Goal: Use online tool/utility: Utilize a website feature to perform a specific function

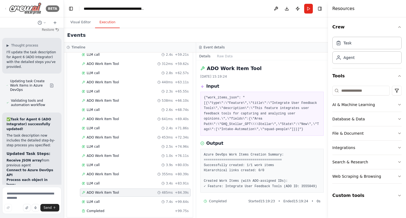
click at [6, 9] on icon at bounding box center [6, 8] width 4 height 2
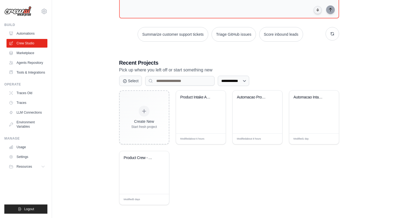
scroll to position [60, 0]
click at [250, 96] on div "Automacao Product Crew - Intake PRD..." at bounding box center [253, 96] width 33 height 5
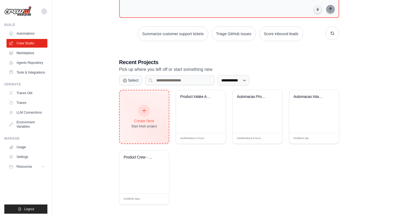
click at [145, 110] on icon at bounding box center [144, 111] width 6 height 6
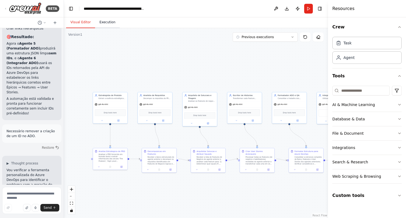
click at [108, 23] on button "Execution" at bounding box center [107, 22] width 25 height 11
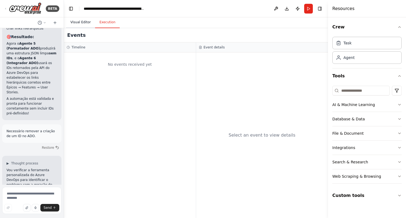
click at [82, 22] on button "Visual Editor" at bounding box center [80, 22] width 29 height 11
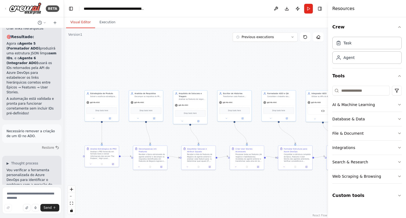
drag, startPoint x: 166, startPoint y: 79, endPoint x: 158, endPoint y: 78, distance: 8.8
click at [158, 78] on div ".deletable-edge-delete-btn { width: 20px; height: 20px; border: 0px solid #ffff…" at bounding box center [196, 123] width 264 height 190
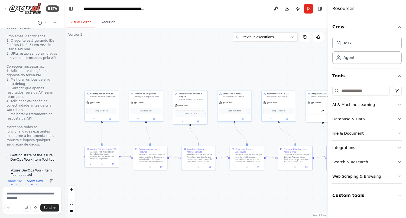
scroll to position [7702, 0]
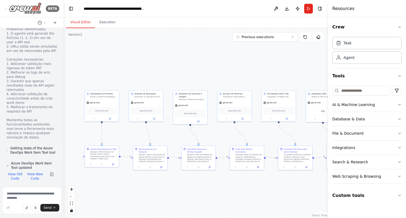
click at [9, 7] on div "BETA" at bounding box center [31, 8] width 55 height 12
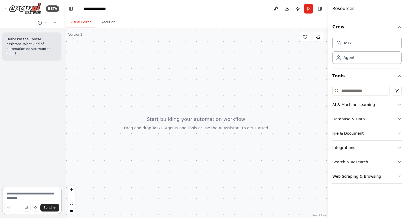
click at [31, 194] on textarea at bounding box center [31, 200] width 59 height 27
paste textarea "**********"
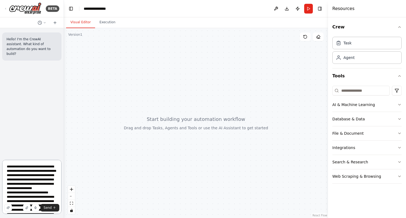
drag, startPoint x: 53, startPoint y: 166, endPoint x: 3, endPoint y: 166, distance: 49.8
click at [3, 166] on textarea at bounding box center [31, 187] width 59 height 54
click at [45, 173] on textarea at bounding box center [31, 187] width 59 height 54
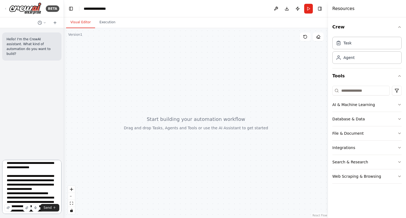
scroll to position [8, 0]
drag, startPoint x: 21, startPoint y: 189, endPoint x: 4, endPoint y: 174, distance: 22.6
click at [4, 174] on textarea at bounding box center [31, 187] width 59 height 54
type textarea "**********"
click at [51, 208] on span "Send" at bounding box center [48, 208] width 8 height 4
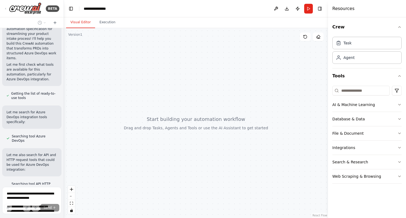
scroll to position [1933, 0]
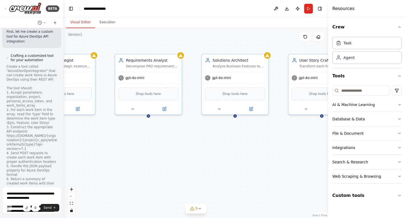
scroll to position [2518, 0]
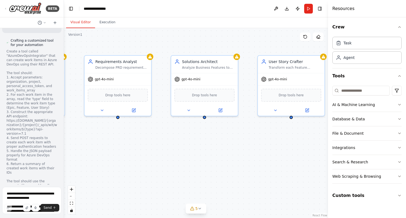
drag, startPoint x: 178, startPoint y: 145, endPoint x: 85, endPoint y: 145, distance: 93.7
click at [85, 145] on div "Product Strategist Extract the strategic essence from the PRD to define a succi…" at bounding box center [196, 123] width 264 height 190
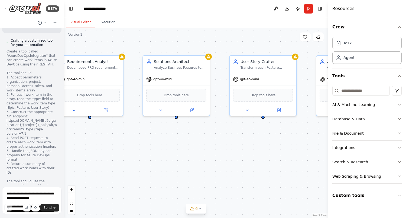
drag, startPoint x: 143, startPoint y: 153, endPoint x: 112, endPoint y: 153, distance: 30.9
click at [112, 153] on div "Product Strategist Extract the strategic essence from the PRD to define a succi…" at bounding box center [196, 123] width 264 height 190
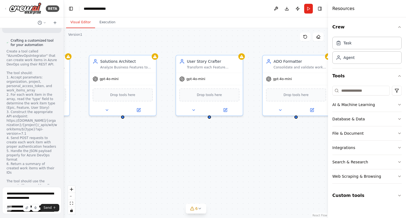
drag, startPoint x: 178, startPoint y: 158, endPoint x: 126, endPoint y: 158, distance: 51.2
click at [126, 158] on div "Product Strategist Extract the strategic essence from the PRD to define a succi…" at bounding box center [196, 123] width 264 height 190
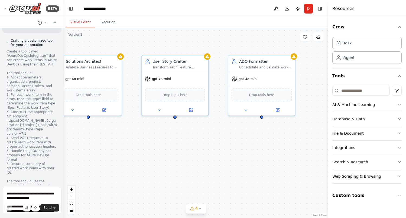
drag, startPoint x: 170, startPoint y: 163, endPoint x: 129, endPoint y: 162, distance: 40.6
click at [129, 162] on div "Product Strategist Extract the strategic essence from the PRD to define a succi…" at bounding box center [196, 123] width 264 height 190
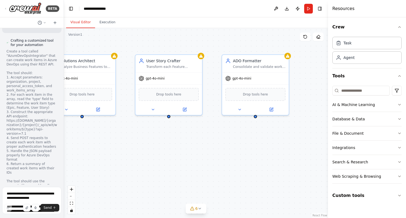
scroll to position [2534, 0]
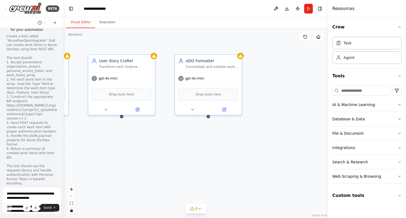
drag, startPoint x: 165, startPoint y: 160, endPoint x: 117, endPoint y: 160, distance: 47.1
click at [117, 160] on div "Product Strategist Extract the strategic essence from the PRD to define a succi…" at bounding box center [196, 123] width 264 height 190
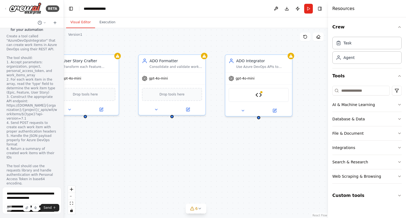
drag, startPoint x: 153, startPoint y: 161, endPoint x: 115, endPoint y: 161, distance: 38.2
click at [115, 161] on div "Product Strategist Extract the strategic essence from the PRD to define a succi…" at bounding box center [196, 123] width 264 height 190
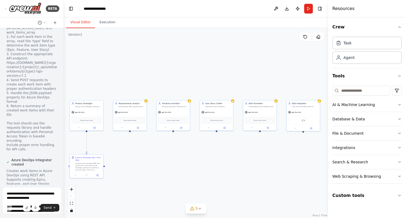
scroll to position [2592, 0]
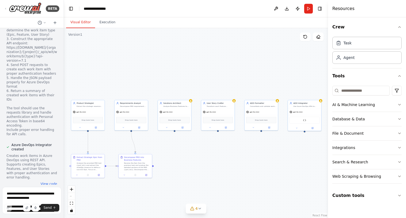
drag, startPoint x: 184, startPoint y: 72, endPoint x: 269, endPoint y: 70, distance: 84.2
click at [269, 70] on div ".deletable-edge-delete-btn { width: 20px; height: 20px; border: 0px solid #ffff…" at bounding box center [196, 123] width 264 height 190
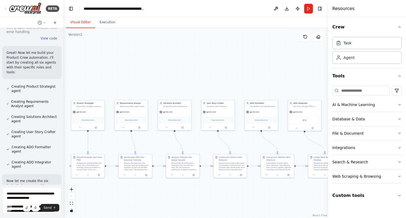
scroll to position [2742, 0]
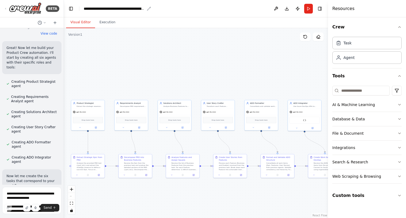
click at [142, 9] on div "**********" at bounding box center [114, 8] width 61 height 5
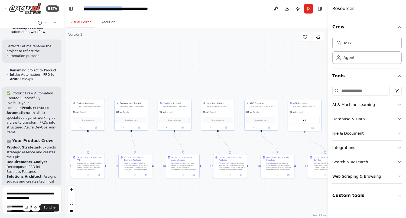
drag, startPoint x: 135, startPoint y: 9, endPoint x: 83, endPoint y: 9, distance: 51.4
click at [83, 9] on header "**********" at bounding box center [196, 8] width 264 height 17
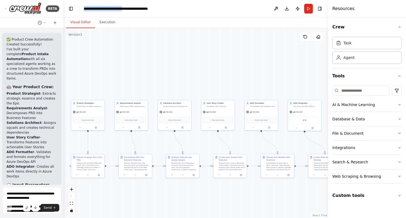
scroll to position [3131, 0]
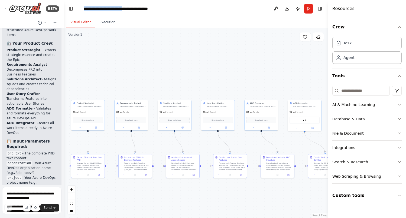
click at [144, 9] on div "**********" at bounding box center [129, 8] width 90 height 5
drag, startPoint x: 136, startPoint y: 8, endPoint x: 83, endPoint y: 8, distance: 52.8
click at [83, 8] on header "**********" at bounding box center [196, 8] width 264 height 17
click at [142, 51] on div ".deletable-edge-delete-btn { width: 20px; height: 20px; border: 0px solid #ffff…" at bounding box center [196, 123] width 264 height 190
click at [310, 6] on button "Run" at bounding box center [308, 9] width 9 height 10
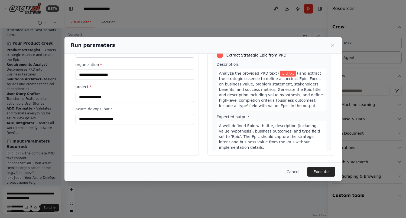
scroll to position [0, 0]
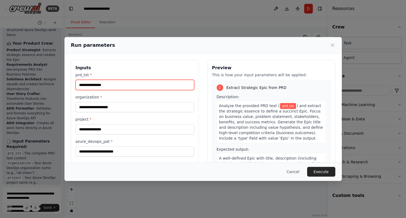
click at [133, 86] on input "prd_txt *" at bounding box center [135, 85] width 119 height 10
paste input "**********"
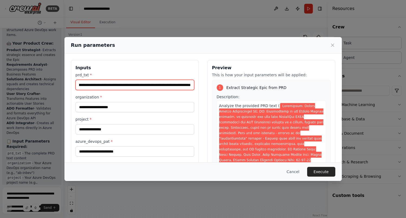
type input "**********"
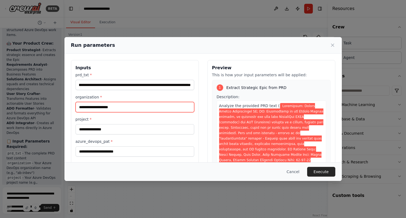
click at [125, 109] on input "organization *" at bounding box center [135, 107] width 119 height 10
click at [121, 107] on input "organization *" at bounding box center [135, 107] width 119 height 10
paste input "********"
type input "********"
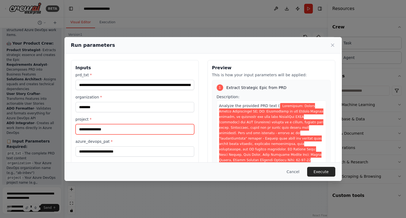
click at [132, 128] on input "project *" at bounding box center [135, 129] width 119 height 10
paste input "**********"
type input "**********"
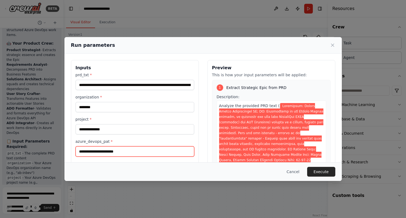
click at [131, 152] on input "azure_devops_pat *" at bounding box center [135, 151] width 119 height 10
paste input "**********"
type input "**********"
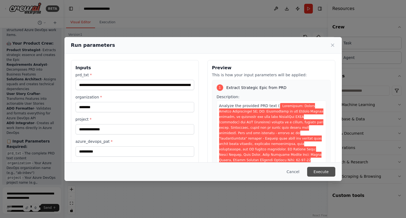
click at [332, 172] on button "Execute" at bounding box center [321, 172] width 28 height 10
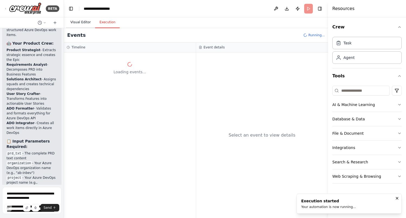
click at [84, 20] on button "Visual Editor" at bounding box center [80, 22] width 29 height 11
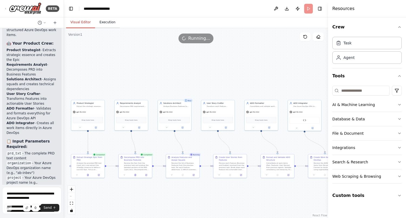
click at [106, 20] on button "Execution" at bounding box center [107, 22] width 25 height 11
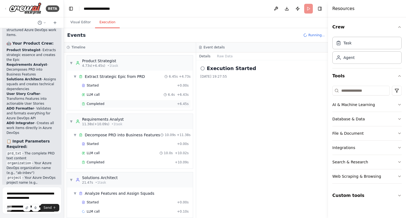
click at [94, 103] on span "Completed" at bounding box center [96, 104] width 18 height 4
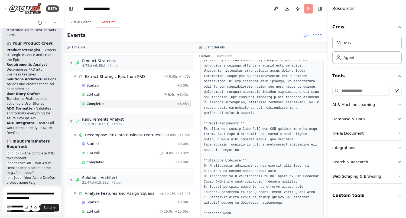
scroll to position [130, 0]
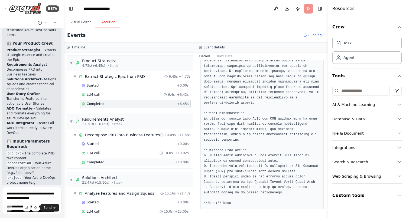
click at [102, 162] on span "Completed" at bounding box center [96, 162] width 18 height 4
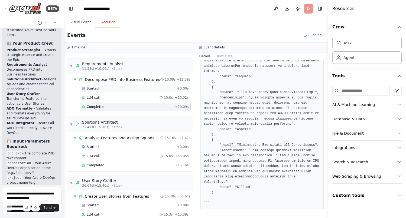
scroll to position [56, 0]
click at [101, 165] on span "Completed" at bounding box center [96, 165] width 18 height 4
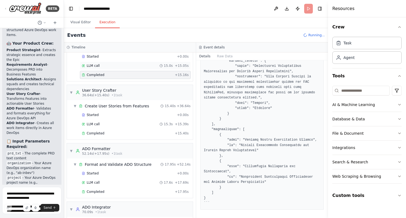
scroll to position [146, 0]
click at [109, 134] on div "Completed" at bounding box center [127, 133] width 91 height 4
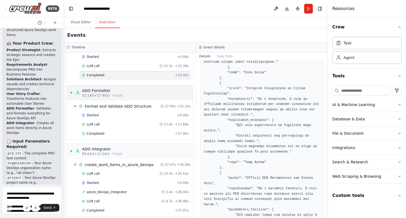
scroll to position [209, 0]
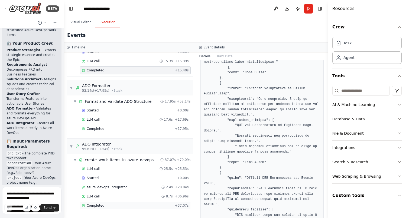
click at [101, 204] on span "Completed" at bounding box center [96, 206] width 18 height 4
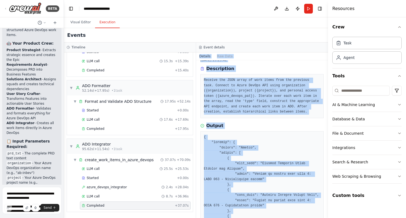
scroll to position [0, 0]
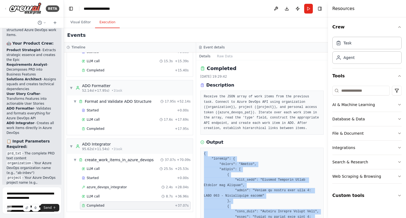
drag, startPoint x: 206, startPoint y: 202, endPoint x: 202, endPoint y: 155, distance: 47.5
copy pre "{ "summary": { "status": "Failed", "errors": [ { "work_item": "Natural Language…"
click at [101, 130] on span "Completed" at bounding box center [96, 129] width 18 height 4
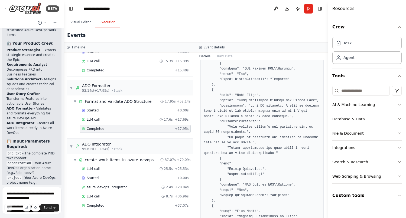
scroll to position [464, 0]
